Goal: Navigation & Orientation: Find specific page/section

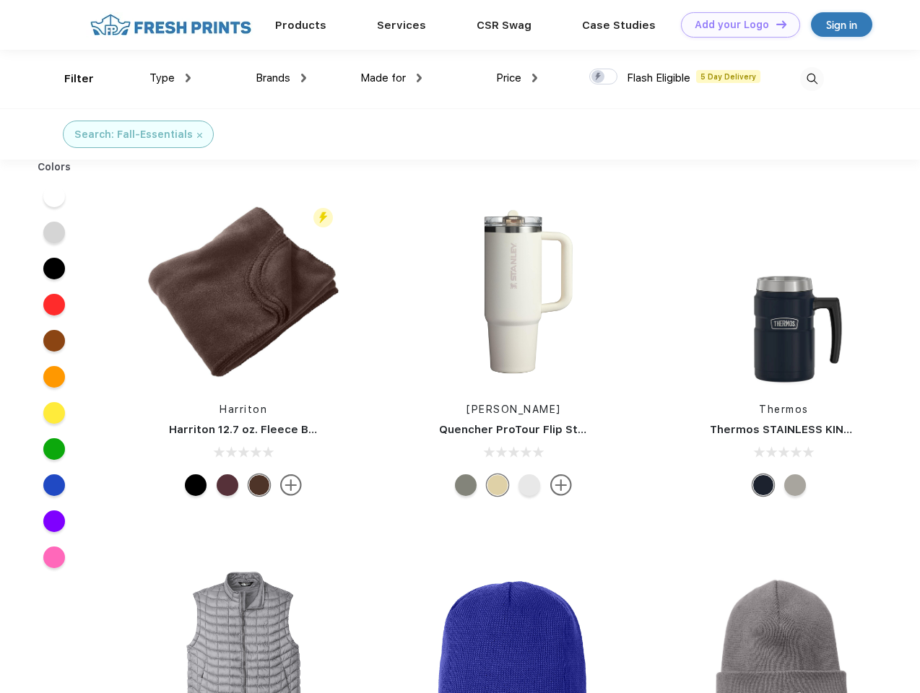
click at [735, 25] on link "Add your Logo Design Tool" at bounding box center [740, 24] width 119 height 25
click at [0, 0] on div "Design Tool" at bounding box center [0, 0] width 0 height 0
click at [775, 24] on link "Add your Logo Design Tool" at bounding box center [740, 24] width 119 height 25
click at [69, 79] on div "Filter" at bounding box center [79, 79] width 30 height 17
click at [170, 78] on span "Type" at bounding box center [162, 78] width 25 height 13
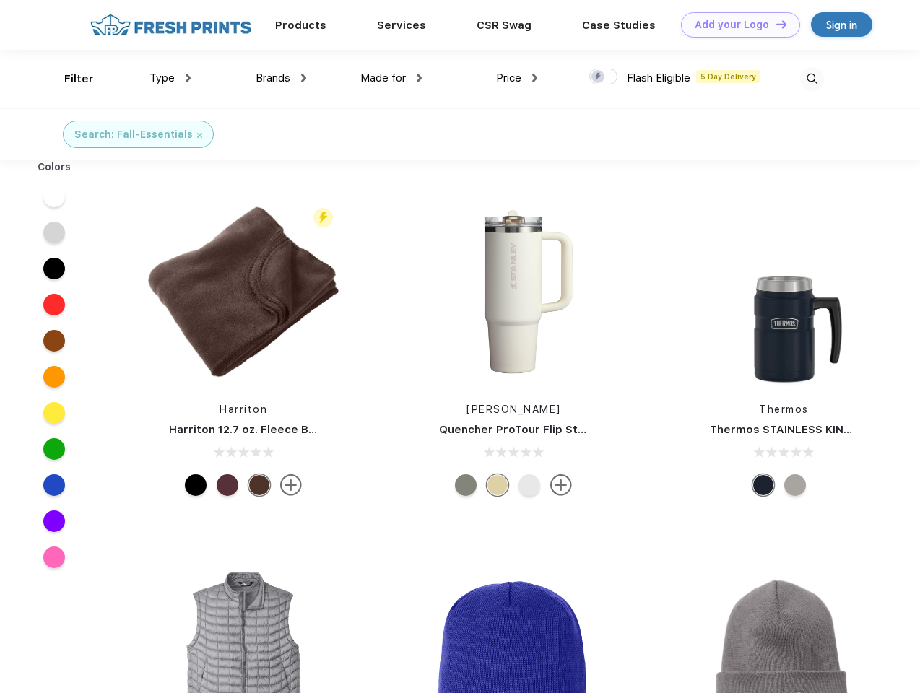
click at [281, 78] on span "Brands" at bounding box center [273, 78] width 35 height 13
click at [392, 78] on span "Made for" at bounding box center [383, 78] width 46 height 13
click at [517, 78] on span "Price" at bounding box center [508, 78] width 25 height 13
click at [604, 77] on div at bounding box center [603, 77] width 28 height 16
click at [599, 77] on input "checkbox" at bounding box center [593, 72] width 9 height 9
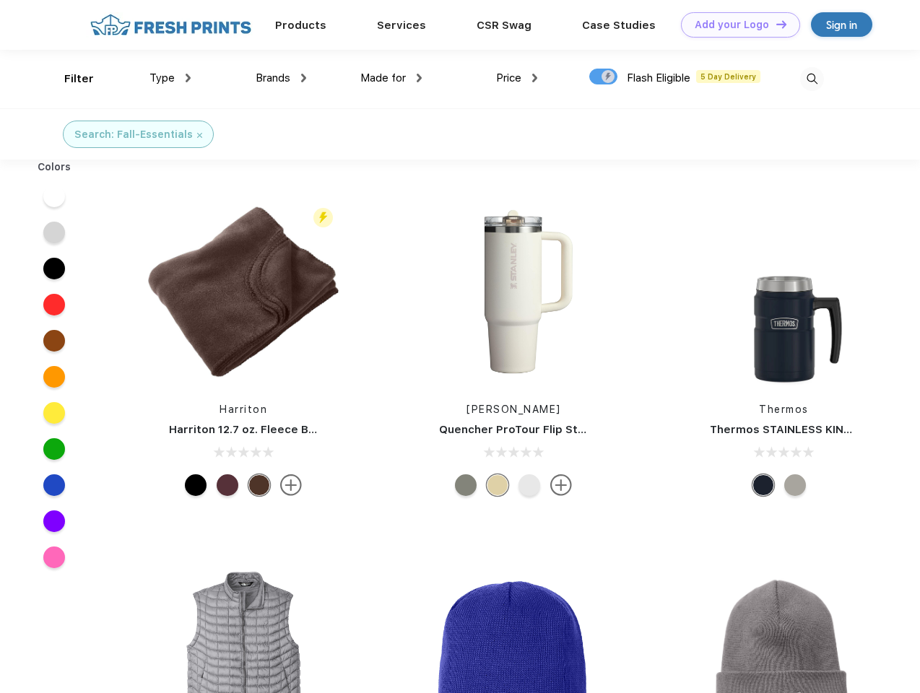
click at [812, 79] on img at bounding box center [812, 79] width 24 height 24
